Goal: Task Accomplishment & Management: Manage account settings

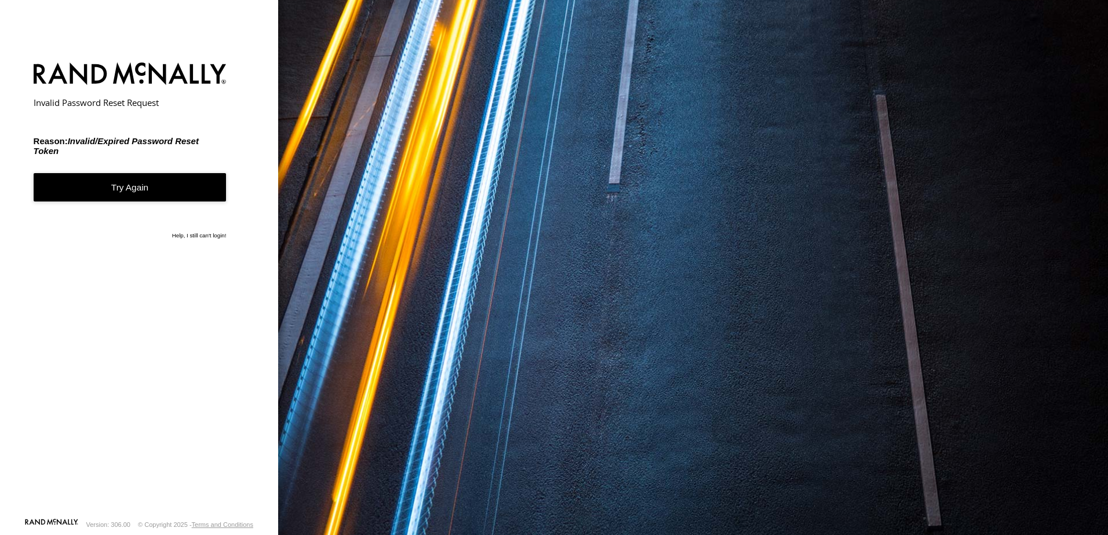
click at [132, 188] on link "Try Again" at bounding box center [130, 187] width 193 height 28
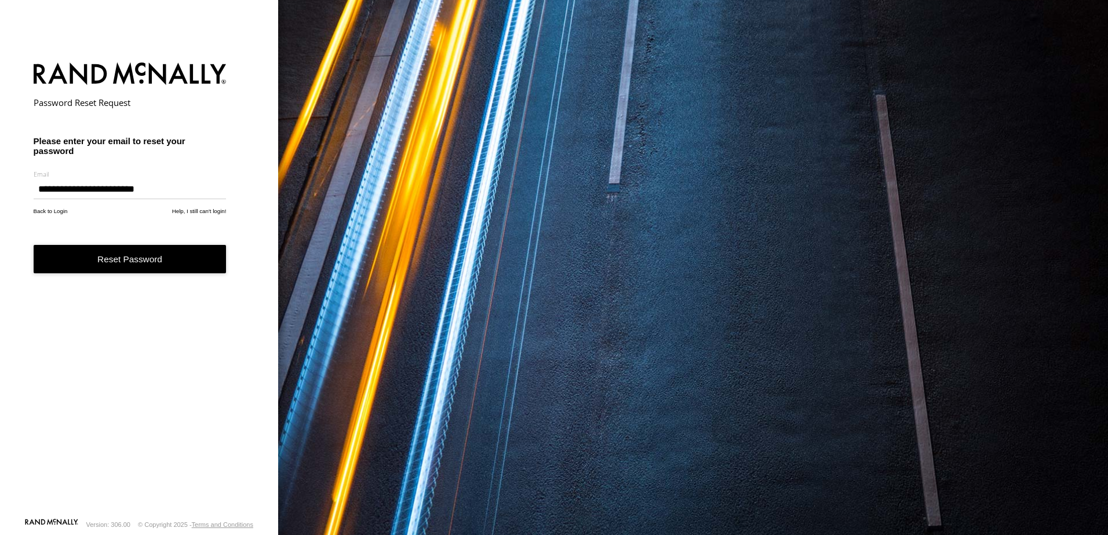
type input "**********"
click at [130, 259] on button "Reset Password" at bounding box center [130, 259] width 193 height 28
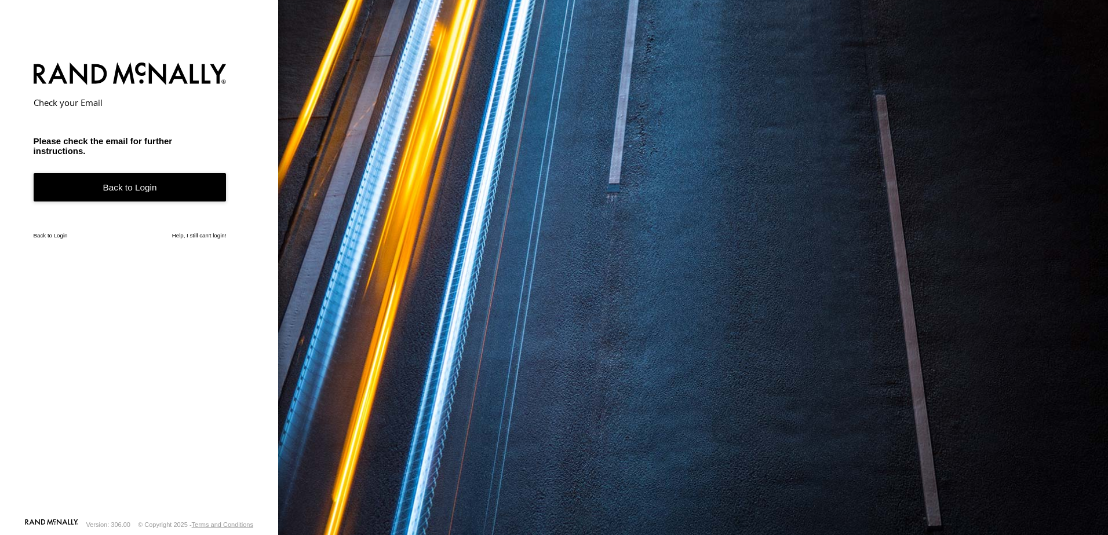
click at [130, 186] on link "Back to Login" at bounding box center [130, 187] width 193 height 28
